Goal: Task Accomplishment & Management: Manage account settings

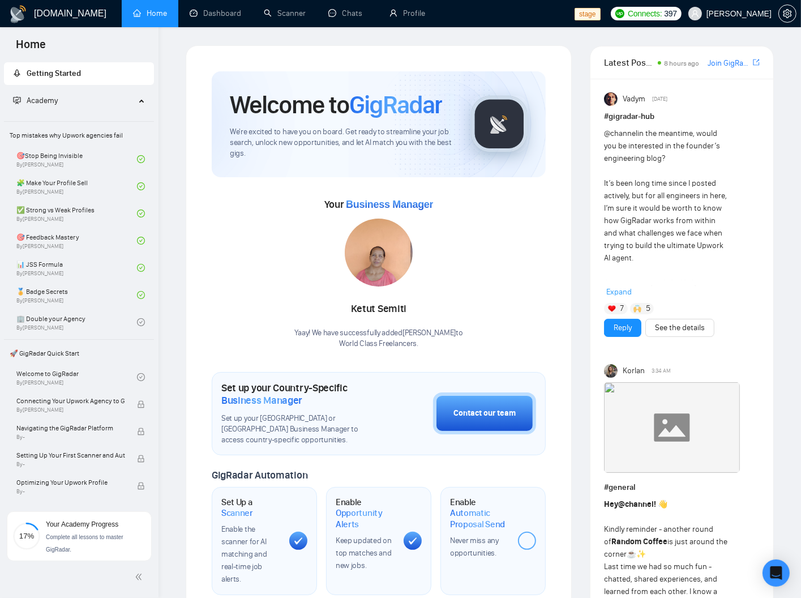
click at [267, 169] on div "Welcome to GigRadar We're excited to have you on board. Get ready to streamline…" at bounding box center [379, 124] width 334 height 106
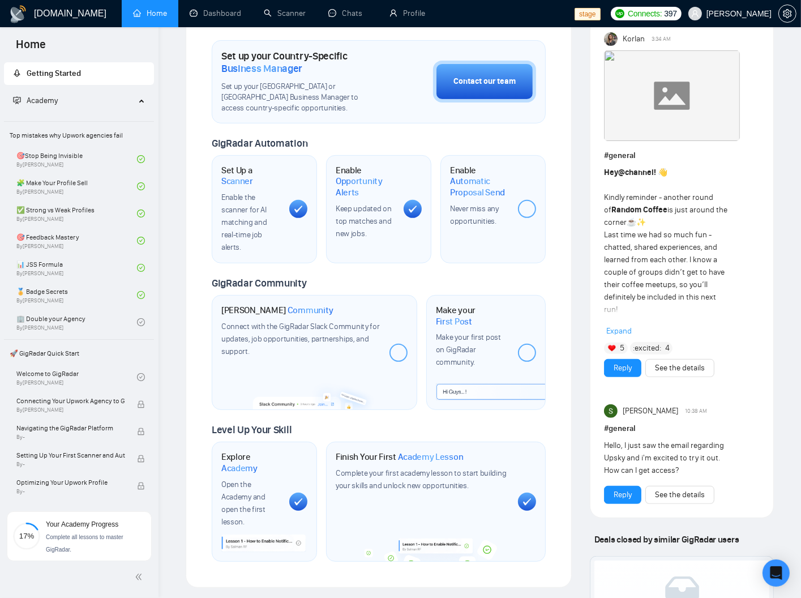
scroll to position [484, 0]
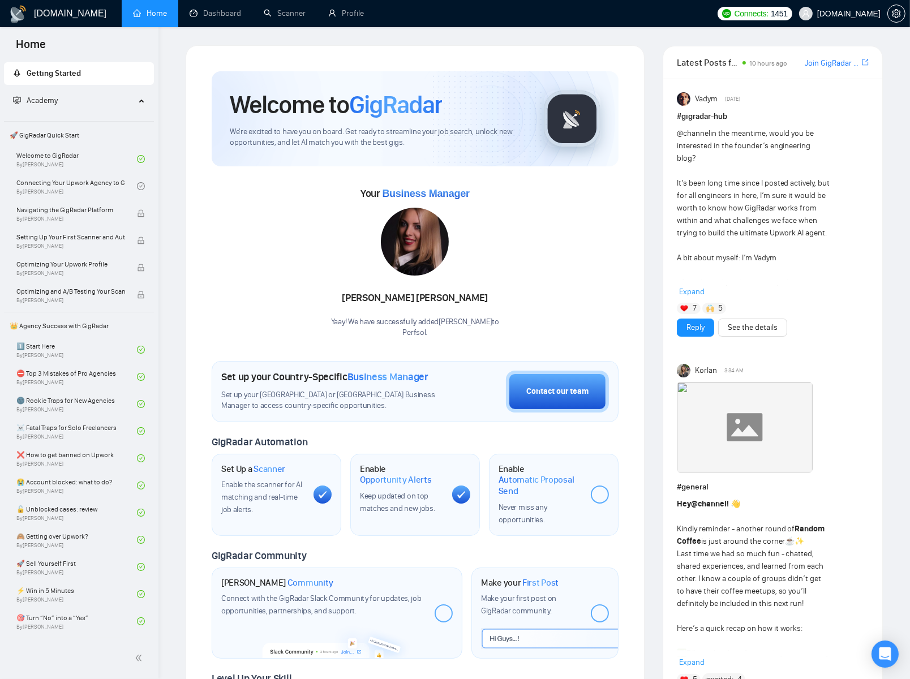
click at [198, 267] on div "Welcome to GigRadar We're excited to have you on board. Get ready to streamline…" at bounding box center [415, 423] width 434 height 730
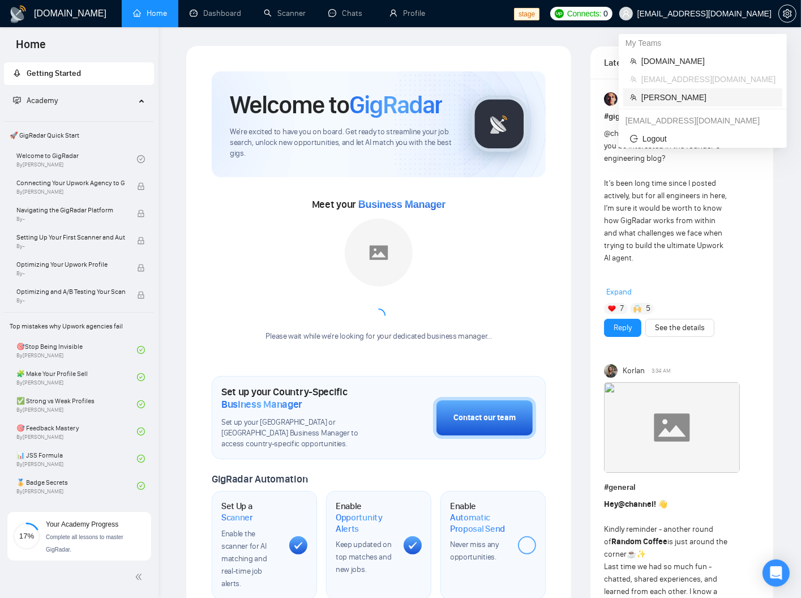
click at [670, 99] on span "[PERSON_NAME]" at bounding box center [709, 97] width 134 height 12
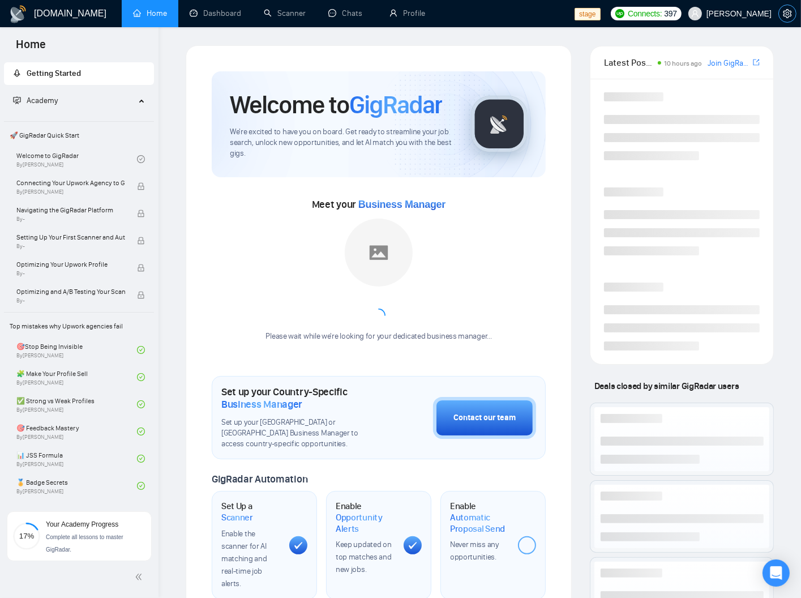
click at [787, 8] on button "button" at bounding box center [788, 14] width 18 height 18
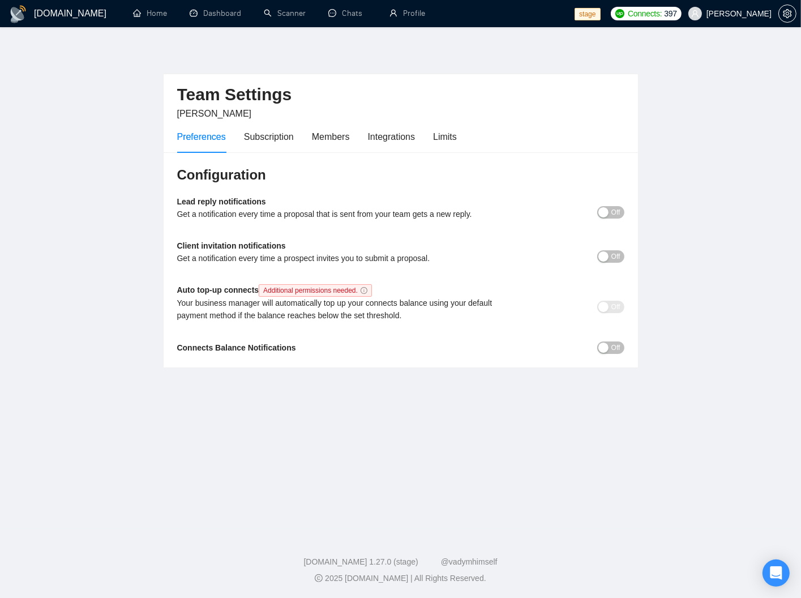
click at [313, 143] on div "Preferences Subscription Members Integrations Limits" at bounding box center [317, 137] width 280 height 32
click at [348, 133] on div "Members" at bounding box center [331, 137] width 38 height 14
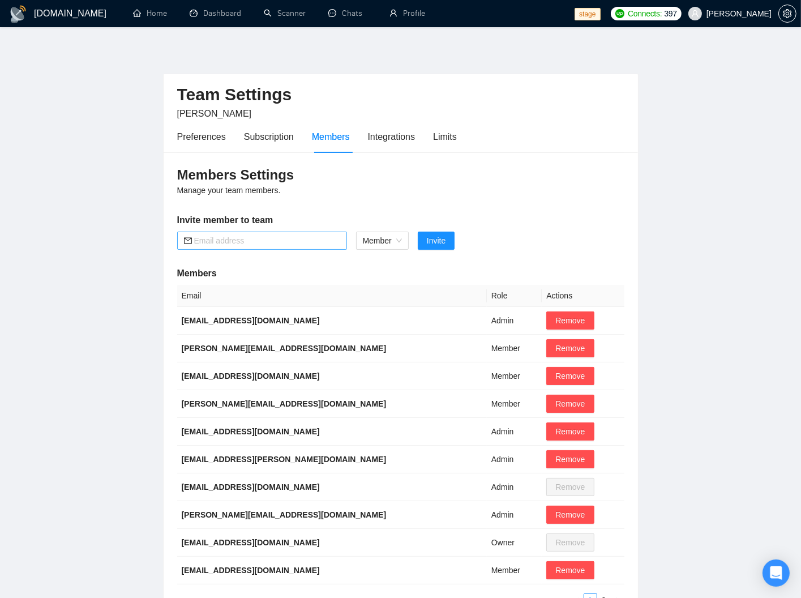
click at [288, 239] on input "text" at bounding box center [267, 240] width 146 height 12
paste input "kolyabres@gmail.com"
type input "kolyabres@gmail.com"
click at [439, 241] on span "Invite" at bounding box center [436, 240] width 19 height 12
click at [305, 240] on input "kolyabres@gmail.com" at bounding box center [267, 240] width 146 height 12
